Goal: Transaction & Acquisition: Purchase product/service

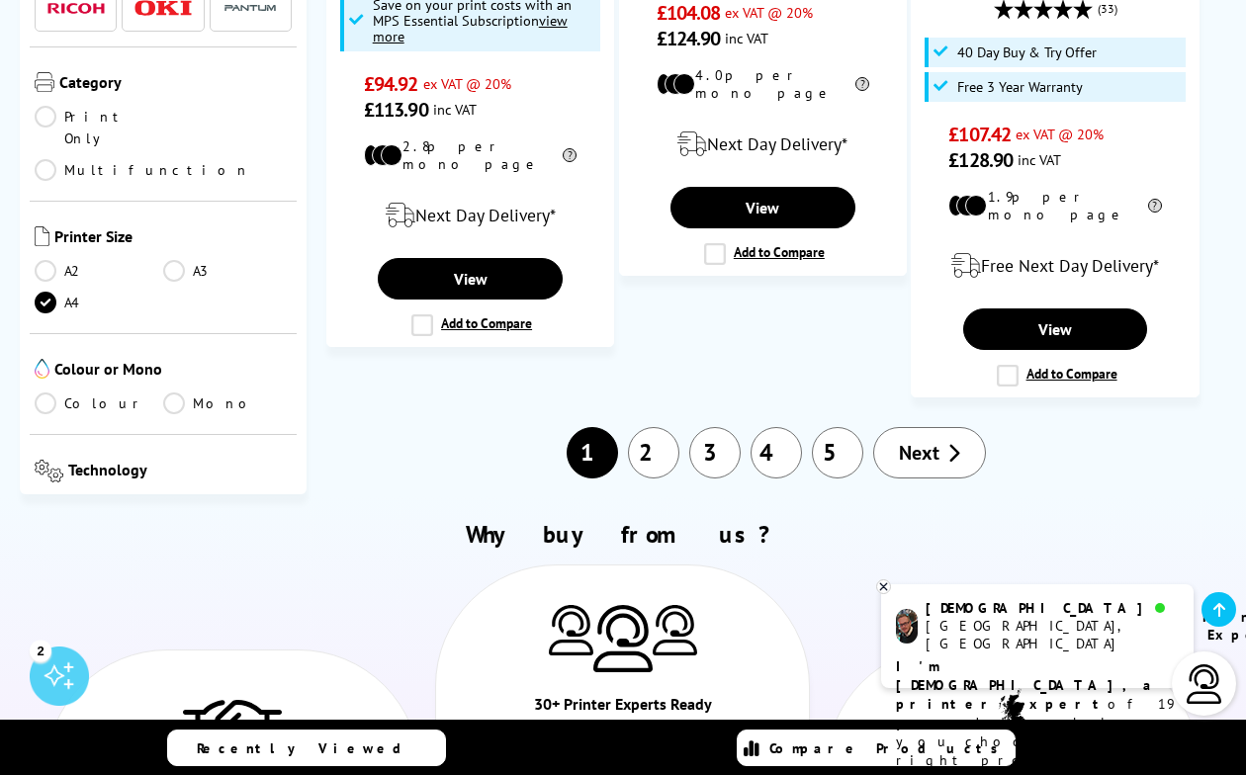
scroll to position [2778, 0]
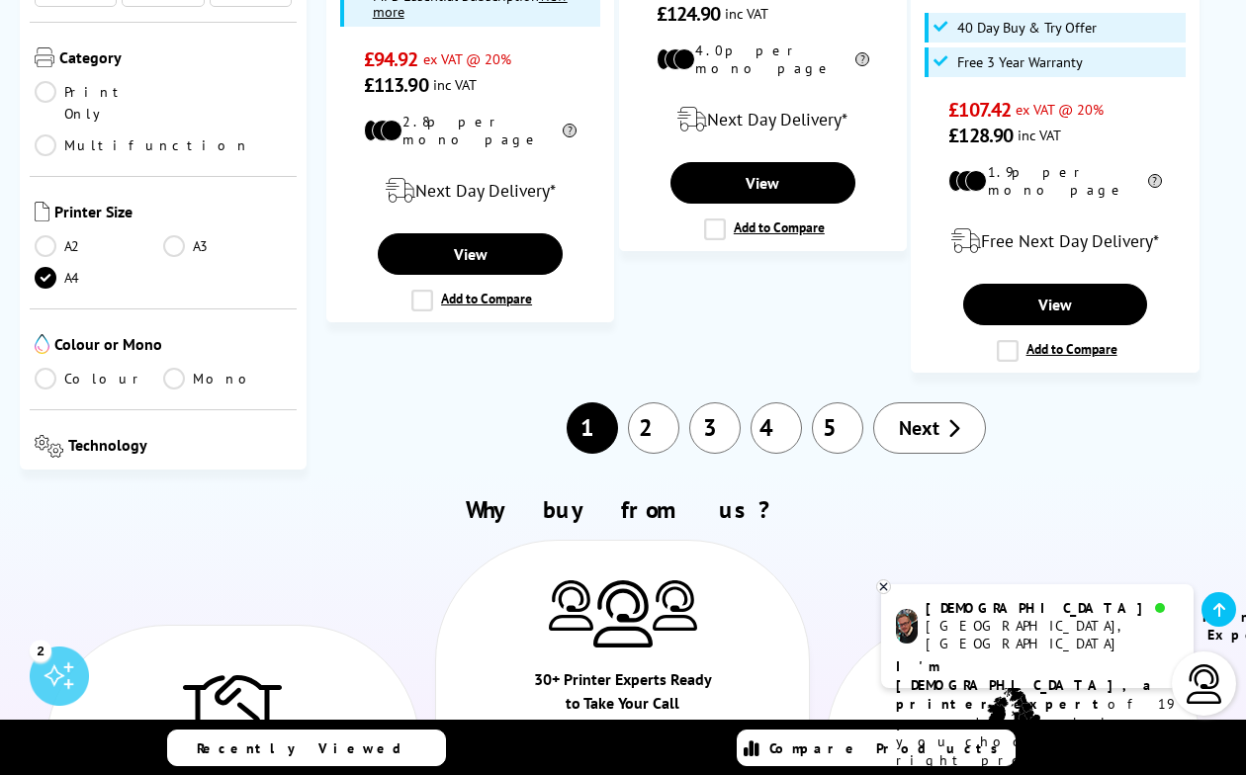
click at [651, 402] on link "2" at bounding box center [653, 427] width 51 height 51
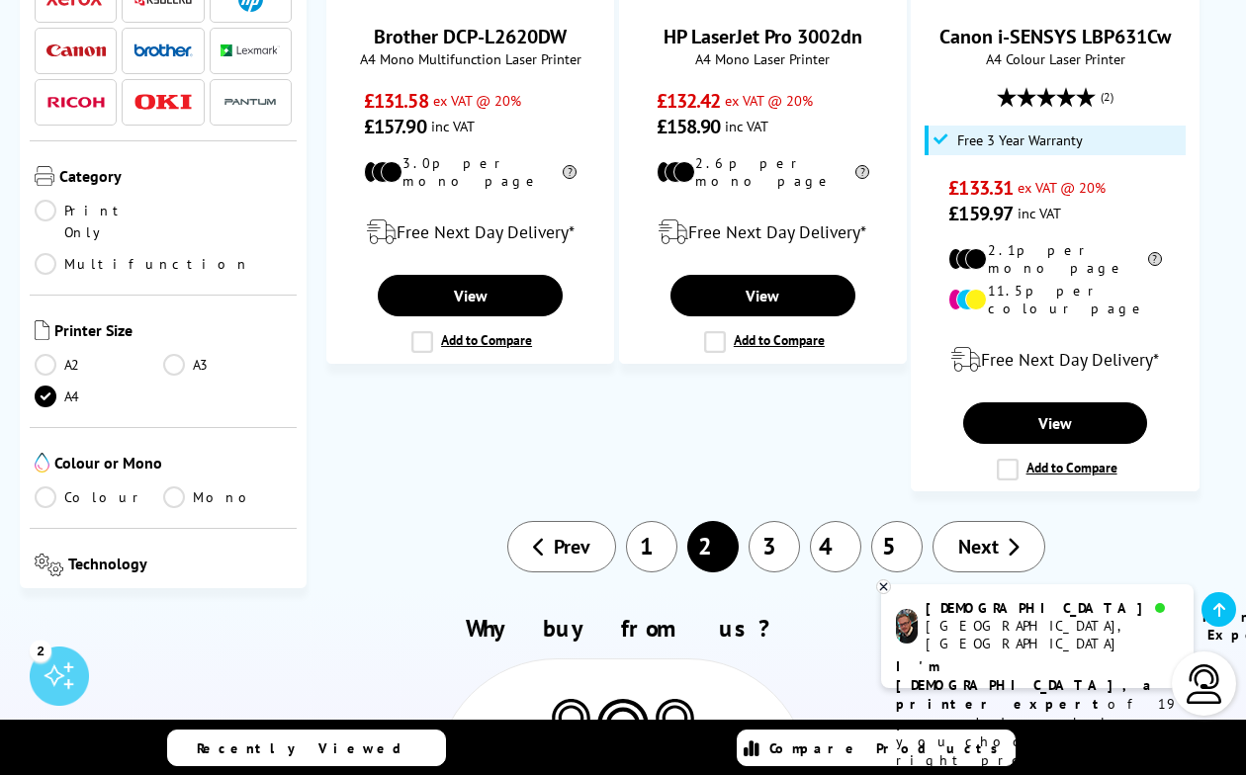
scroll to position [2726, 0]
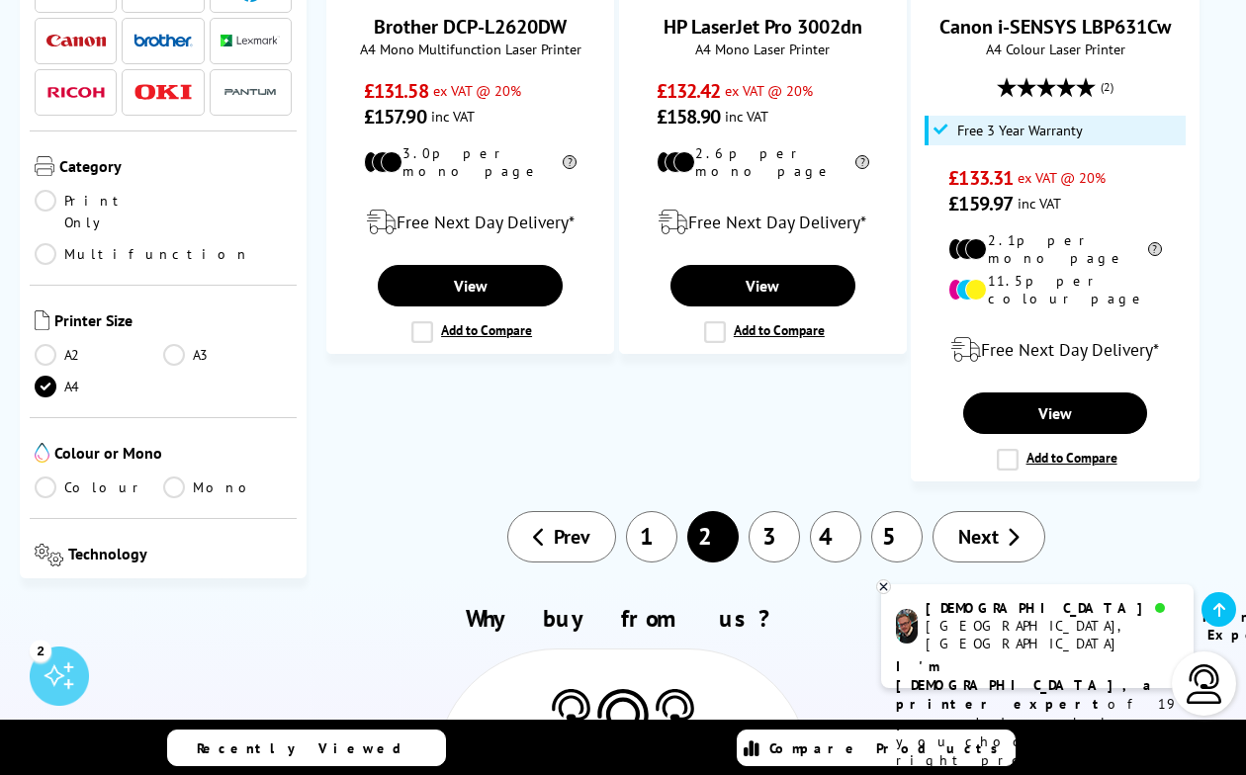
click at [638, 511] on link "1" at bounding box center [651, 536] width 51 height 51
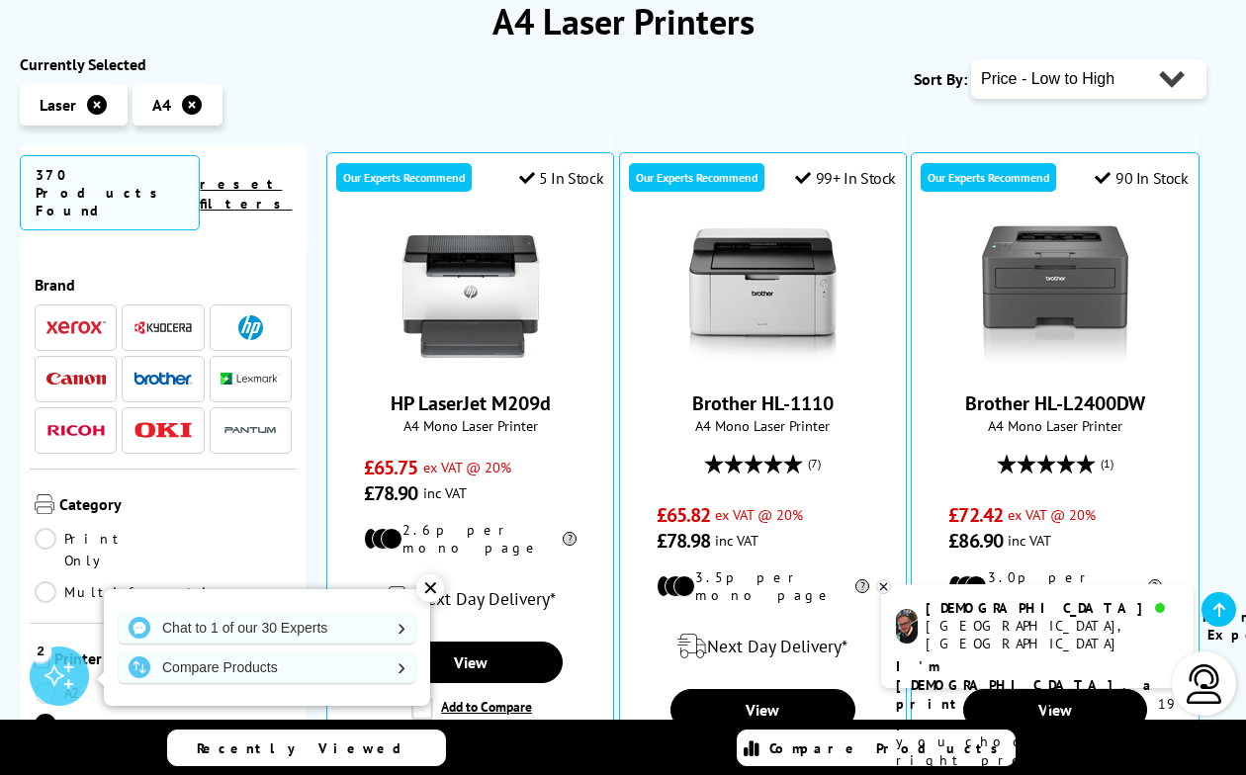
scroll to position [263, 0]
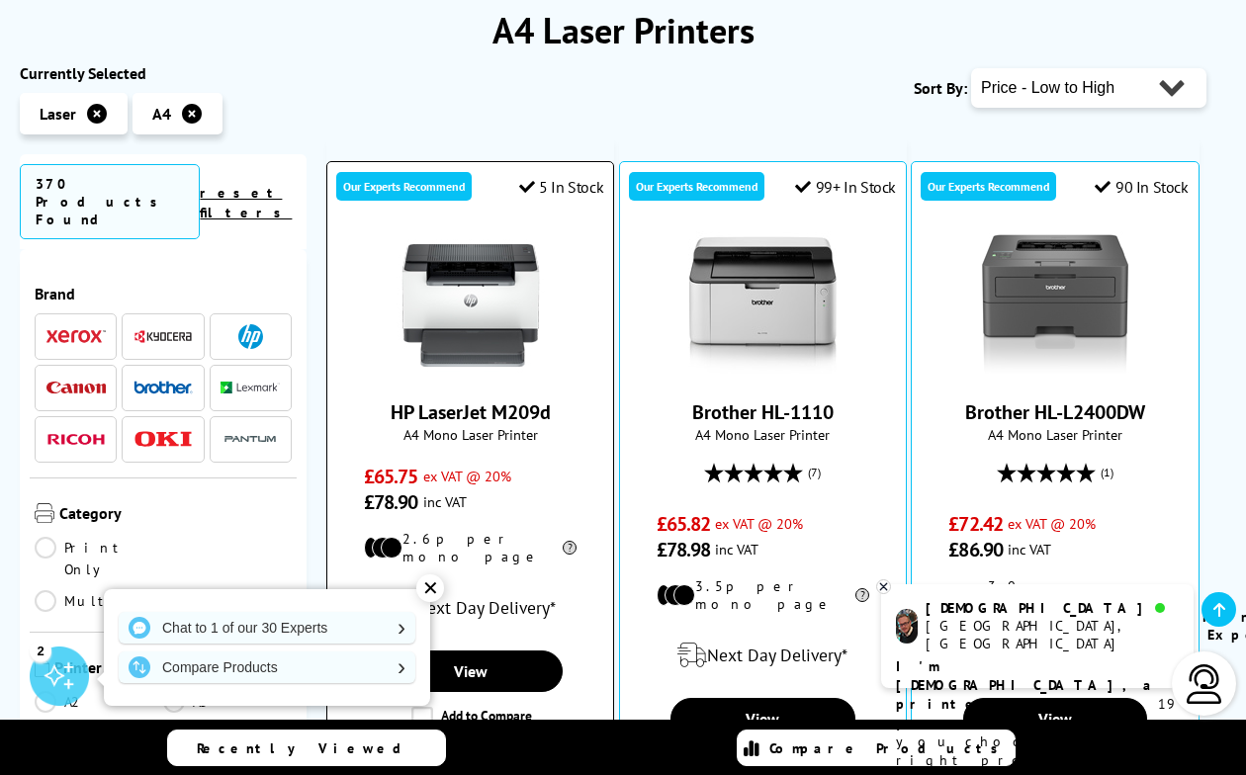
click at [489, 310] on img at bounding box center [471, 305] width 148 height 148
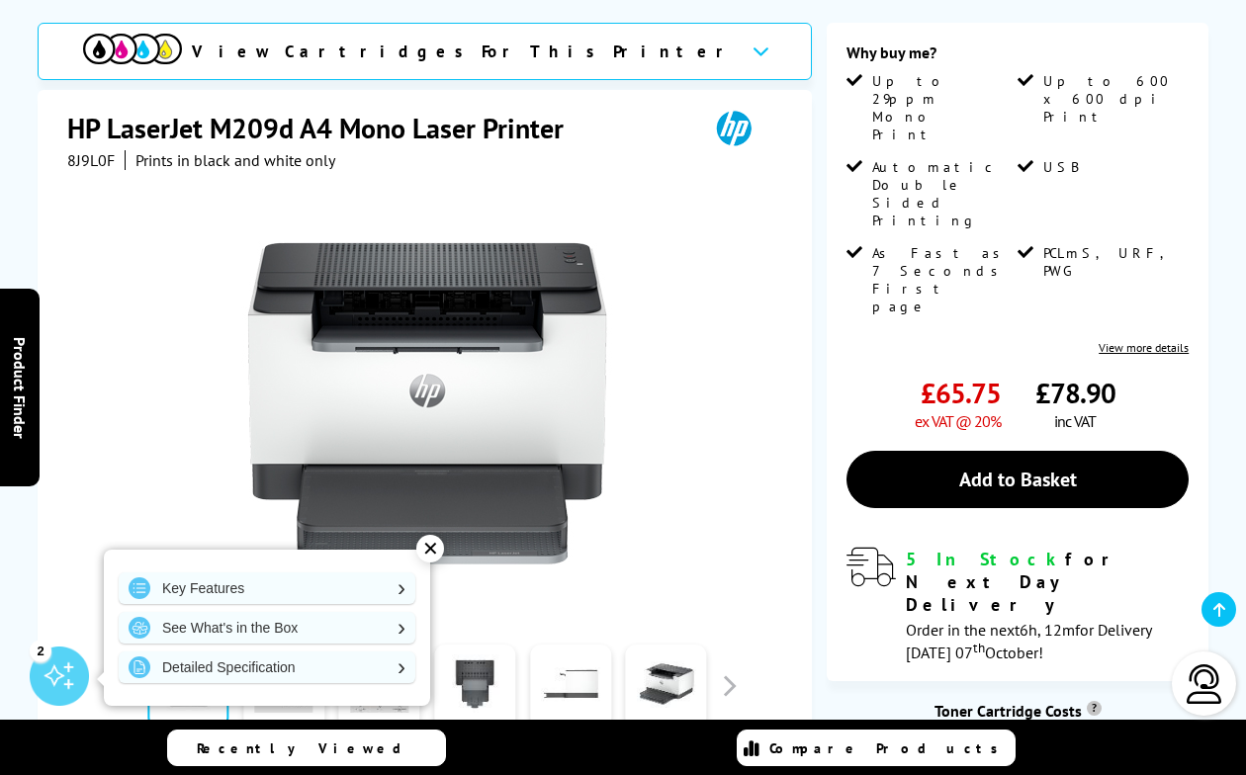
scroll to position [261, 0]
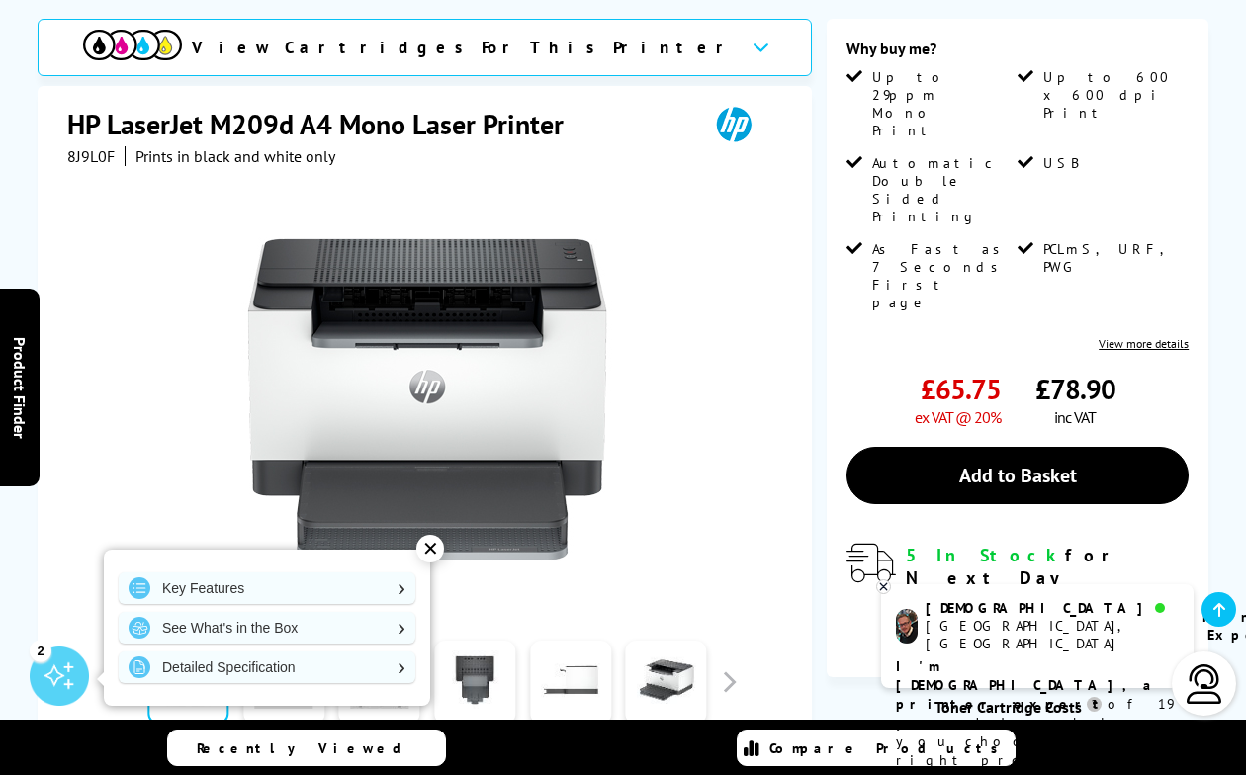
click at [610, 59] on div "View Cartridges For This Printer" at bounding box center [425, 47] width 775 height 57
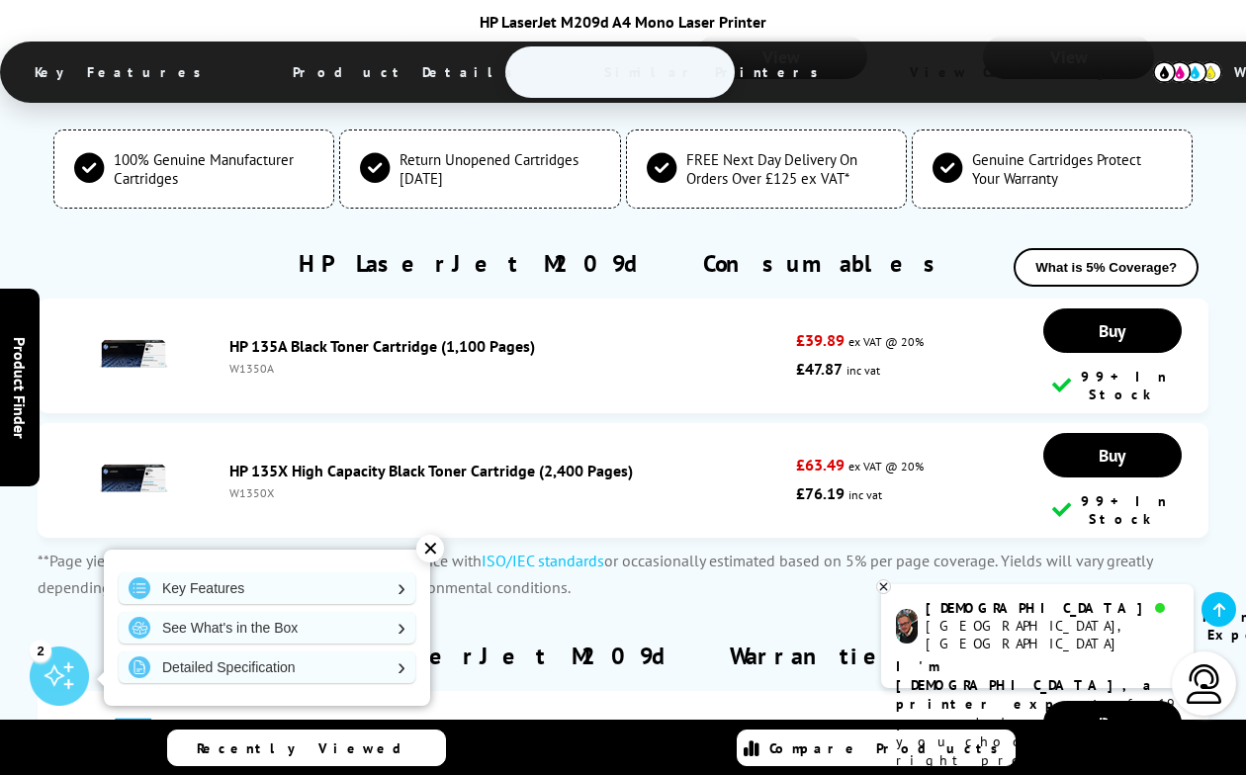
scroll to position [5105, 0]
